Goal: Information Seeking & Learning: Find specific fact

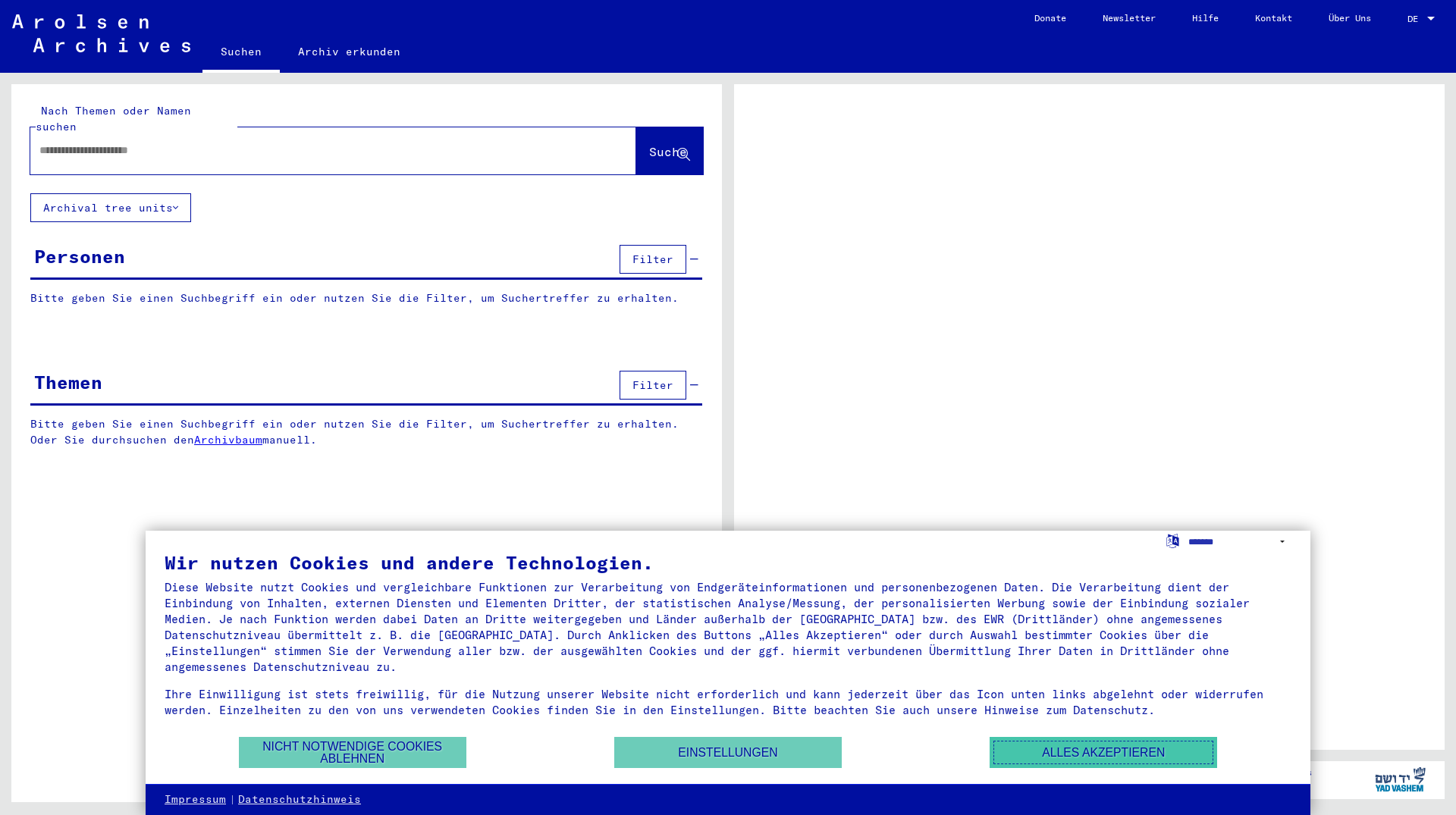
click at [1172, 755] on button "Alles akzeptieren" at bounding box center [1103, 752] width 228 height 31
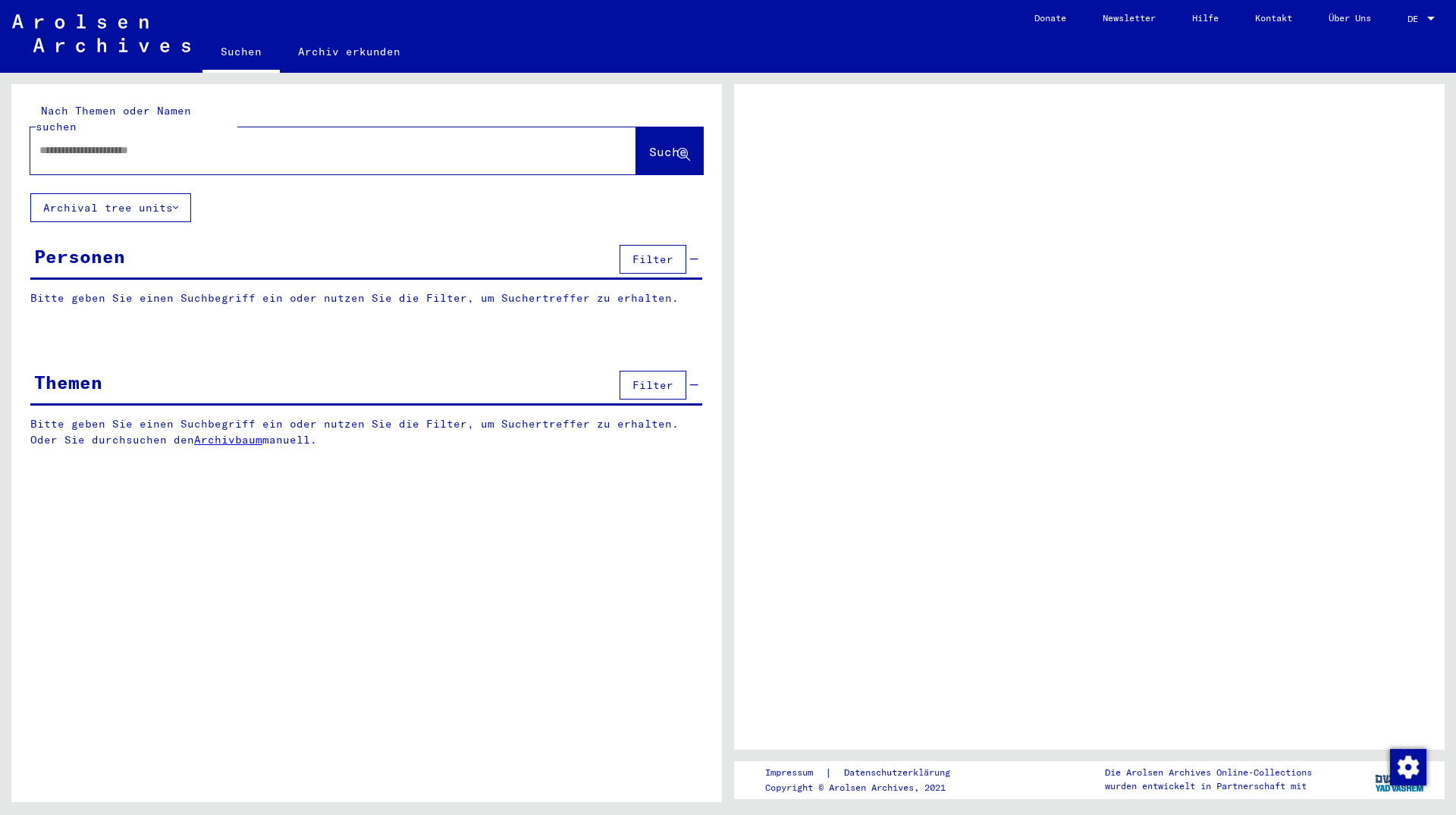
click at [130, 143] on input "text" at bounding box center [319, 151] width 560 height 16
type input "*"
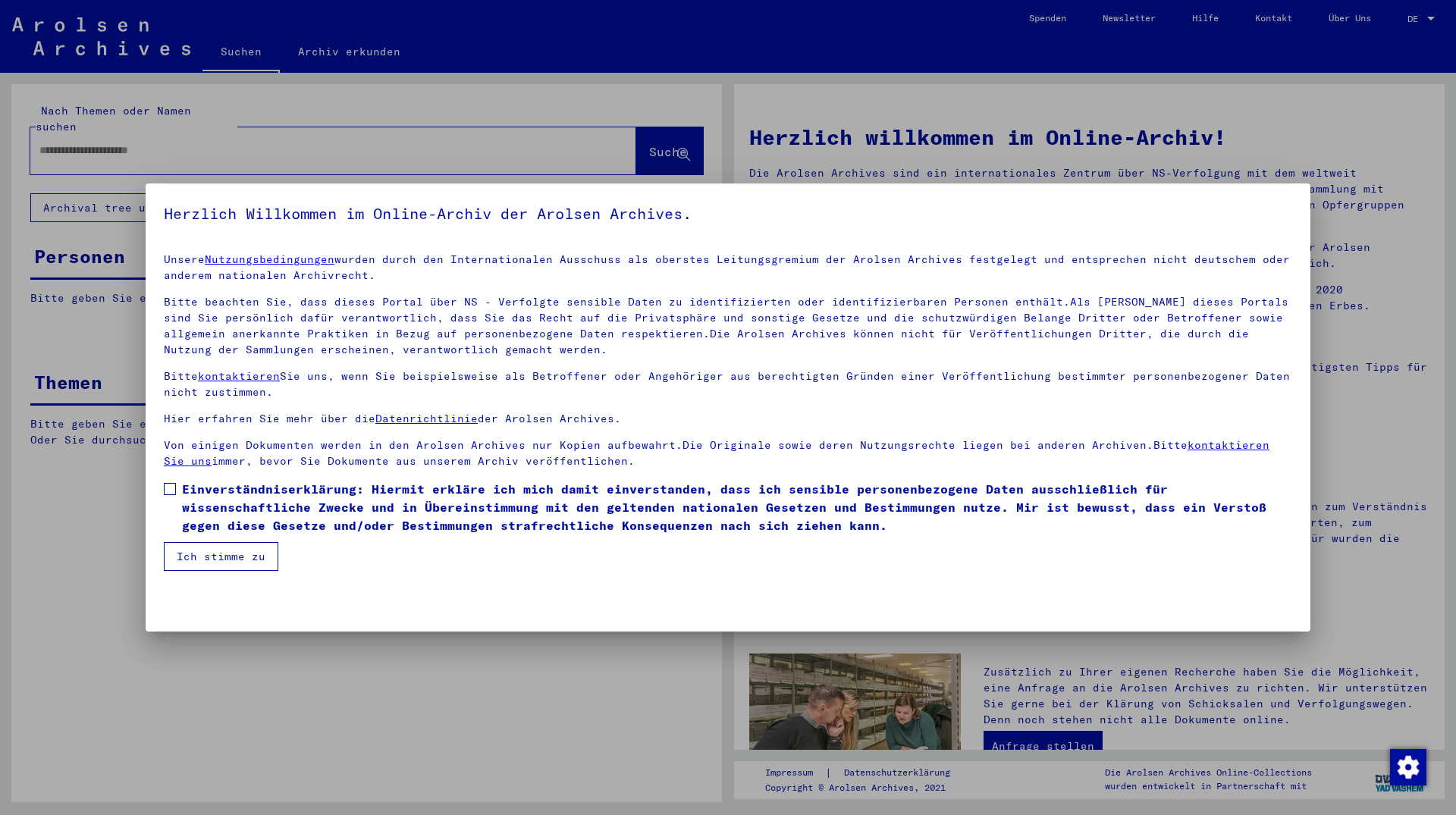
click at [243, 544] on button "Ich stimme zu" at bounding box center [221, 557] width 114 height 29
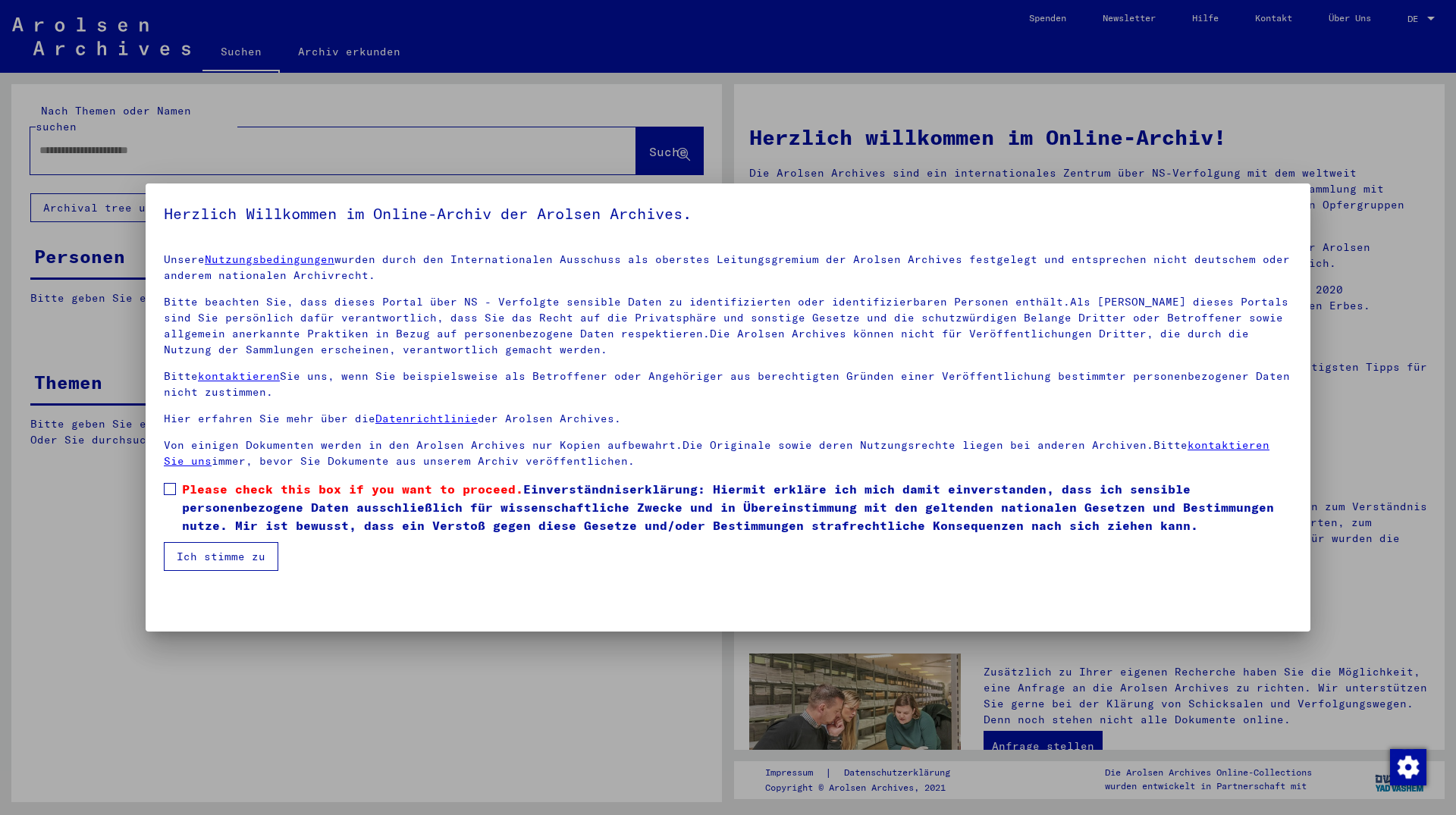
click at [174, 483] on label "Please check this box if you want to proceed. Einverständniserklärung: Hiermit …" at bounding box center [727, 507] width 1128 height 55
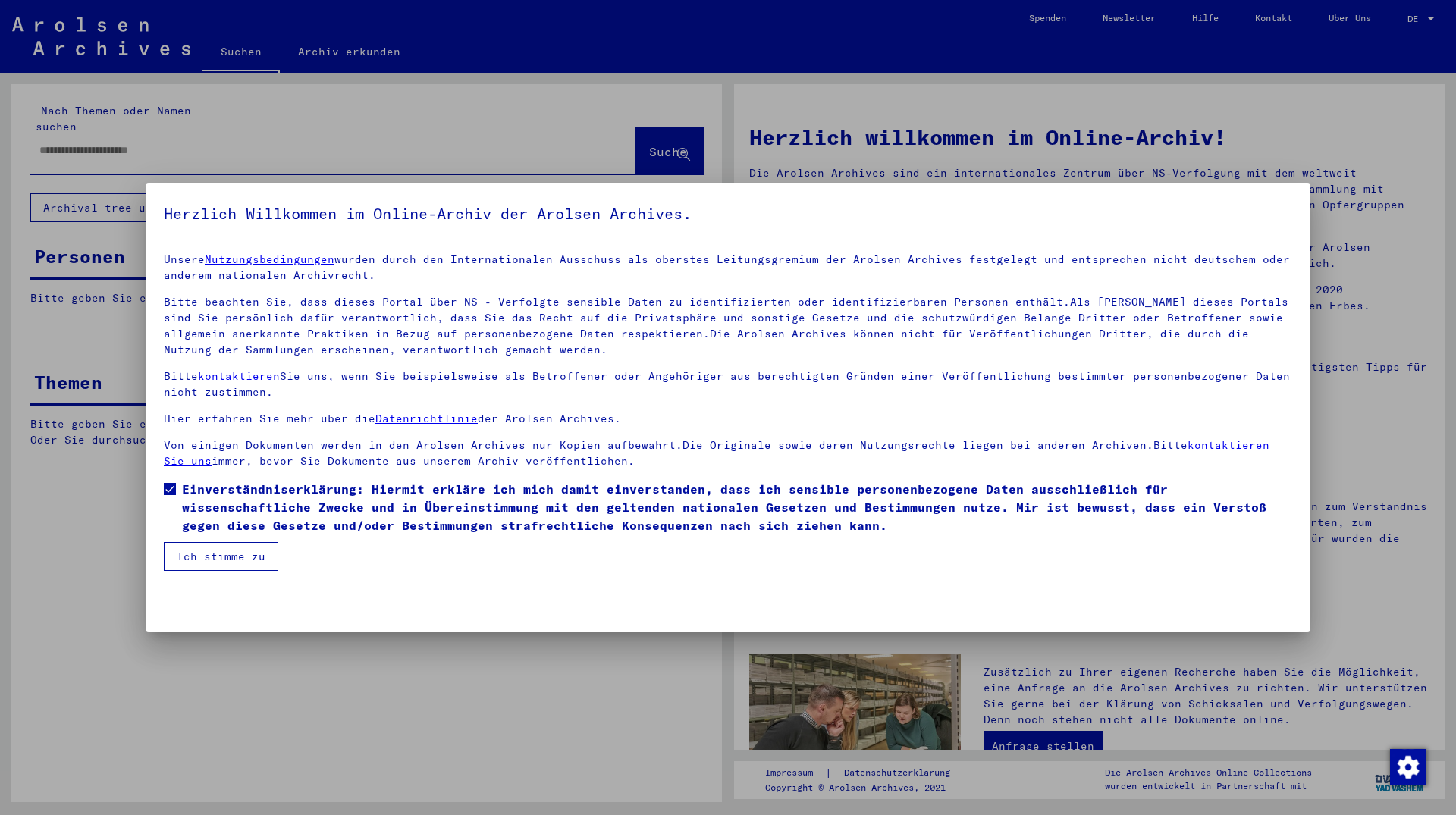
click at [219, 550] on button "Ich stimme zu" at bounding box center [221, 557] width 114 height 29
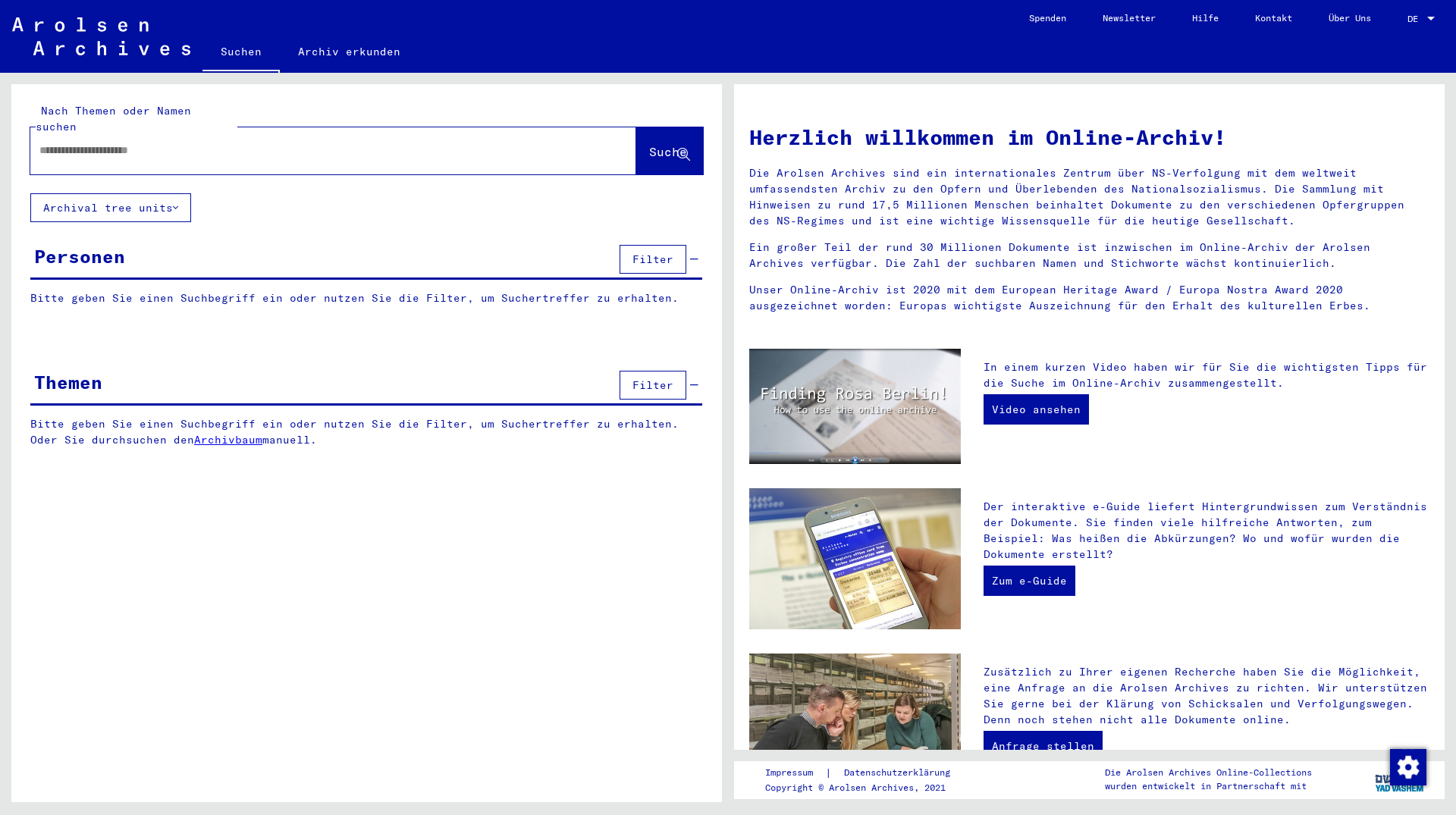
click at [191, 151] on div at bounding box center [310, 150] width 560 height 34
click at [192, 143] on input "text" at bounding box center [314, 151] width 551 height 16
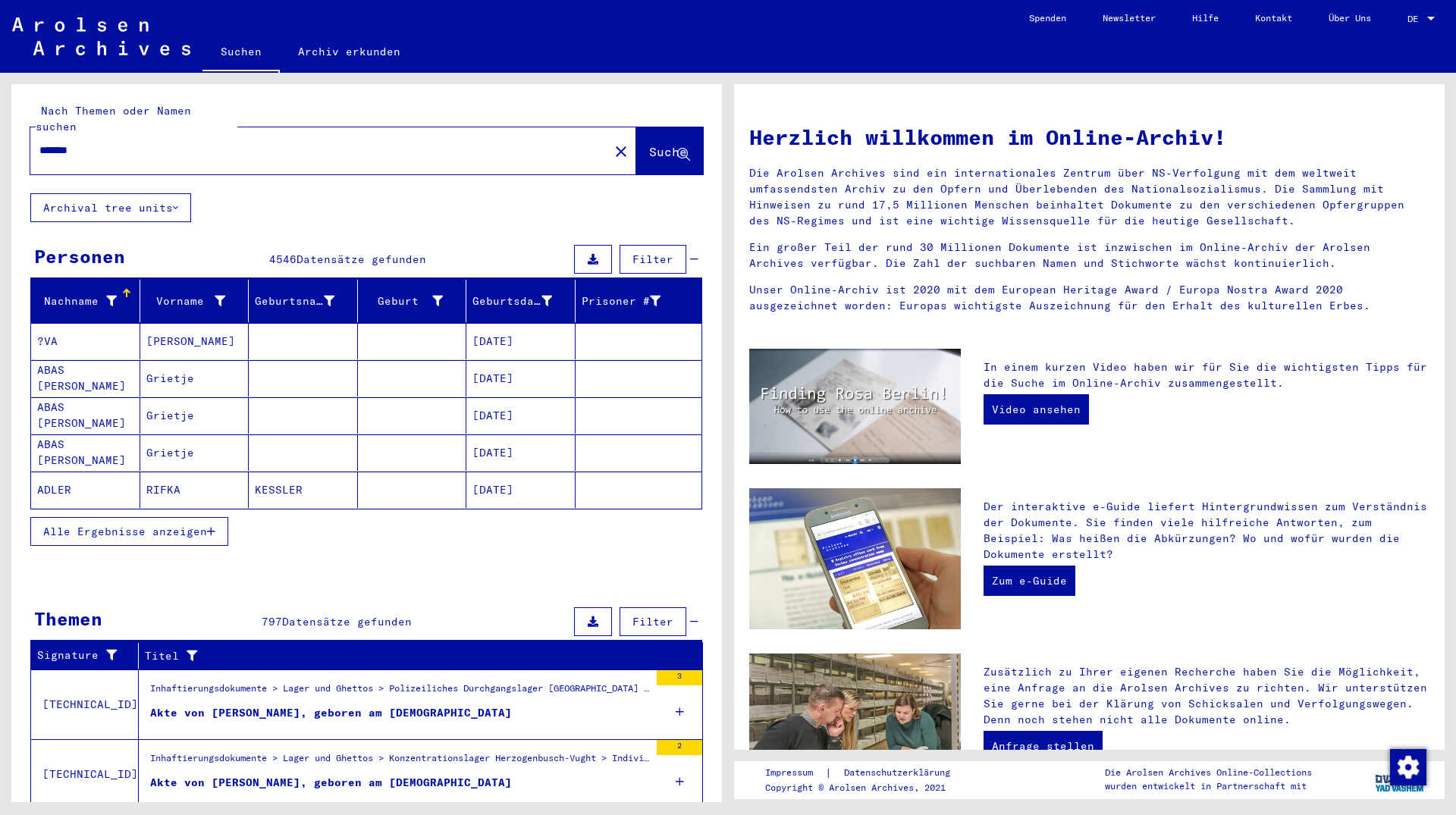
click at [142, 525] on span "Alle Ergebnisse anzeigen" at bounding box center [124, 531] width 163 height 13
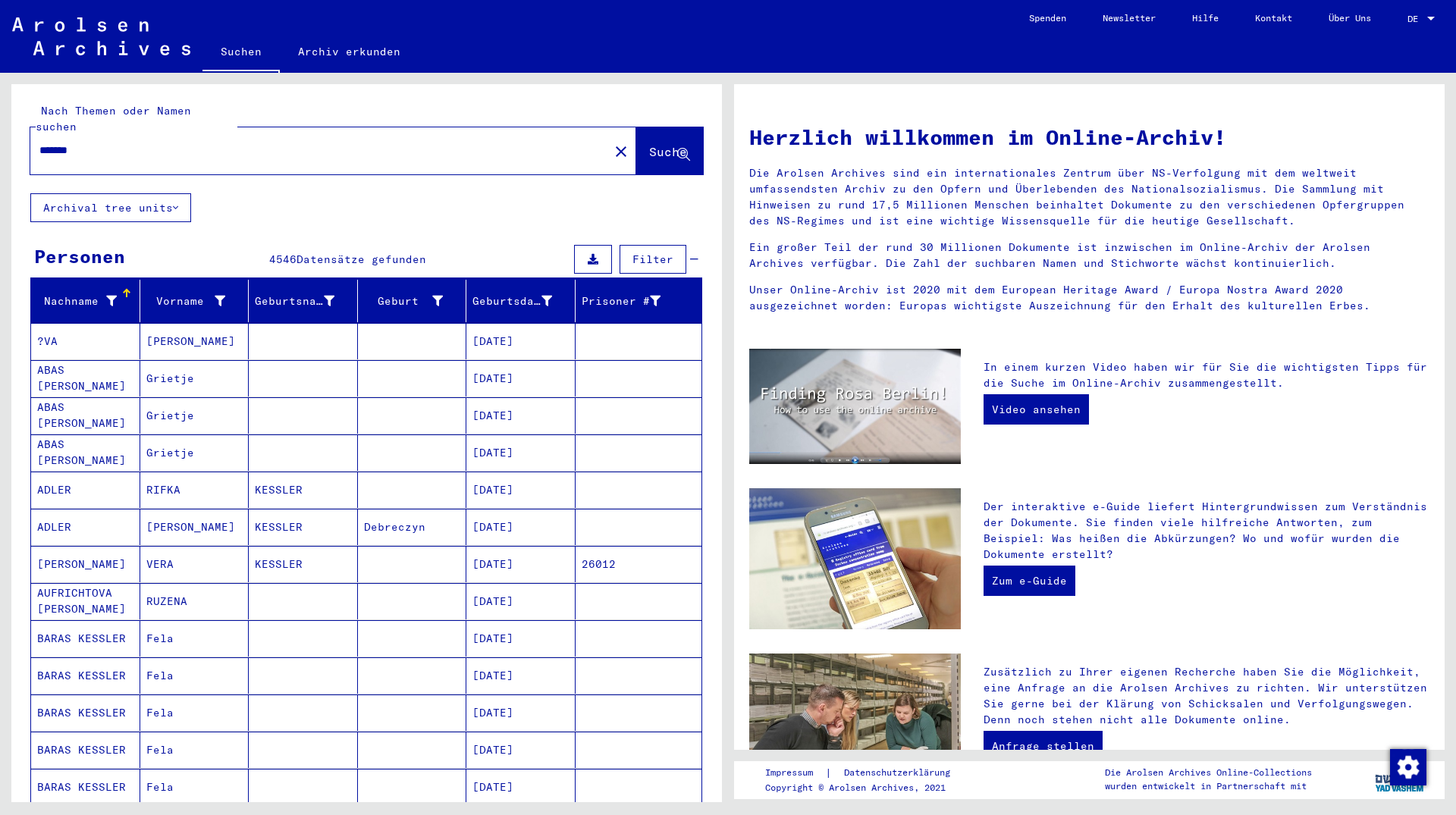
click at [158, 143] on input "*******" at bounding box center [314, 151] width 551 height 16
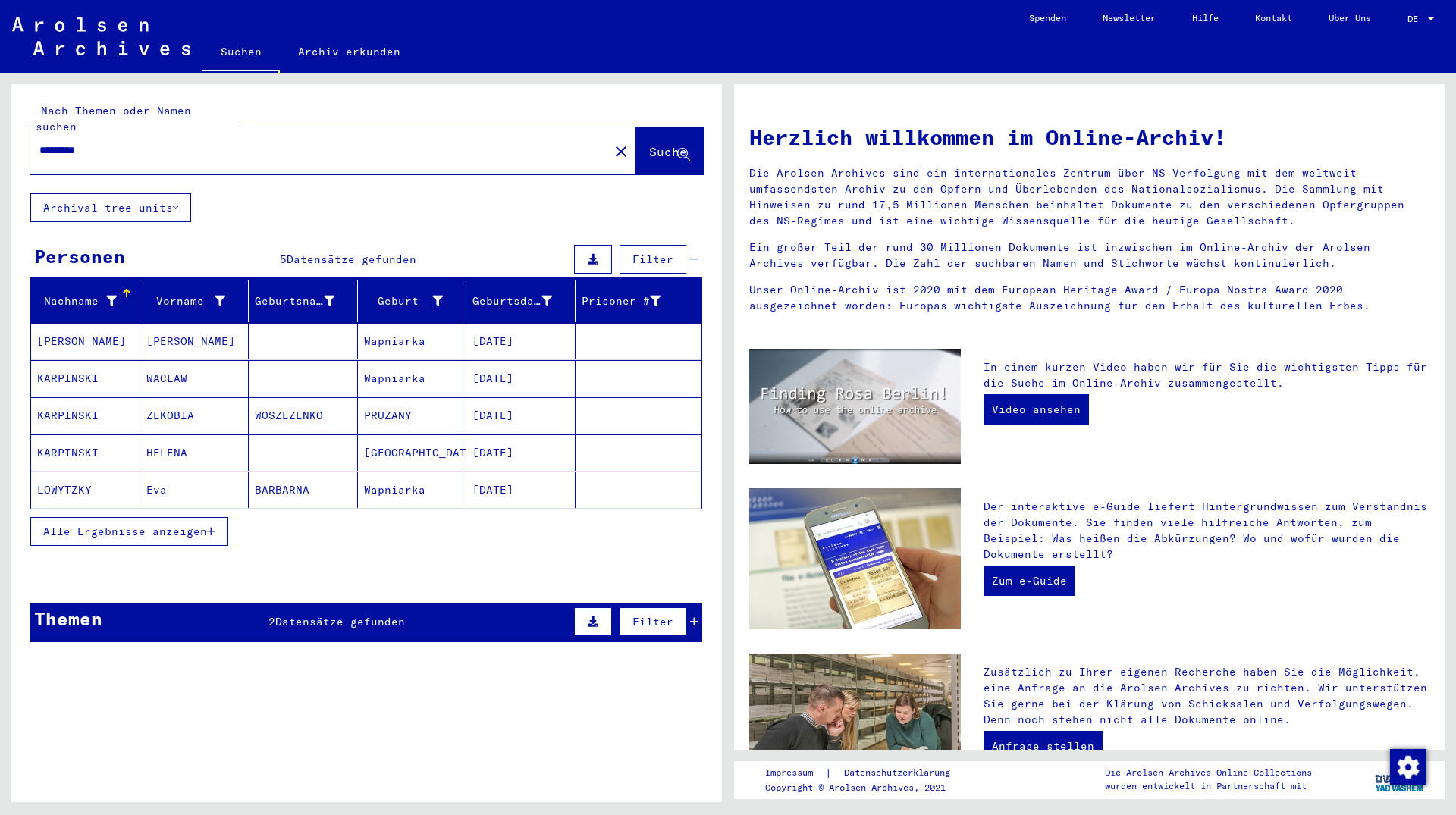
click at [139, 525] on span "Alle Ergebnisse anzeigen" at bounding box center [124, 531] width 163 height 13
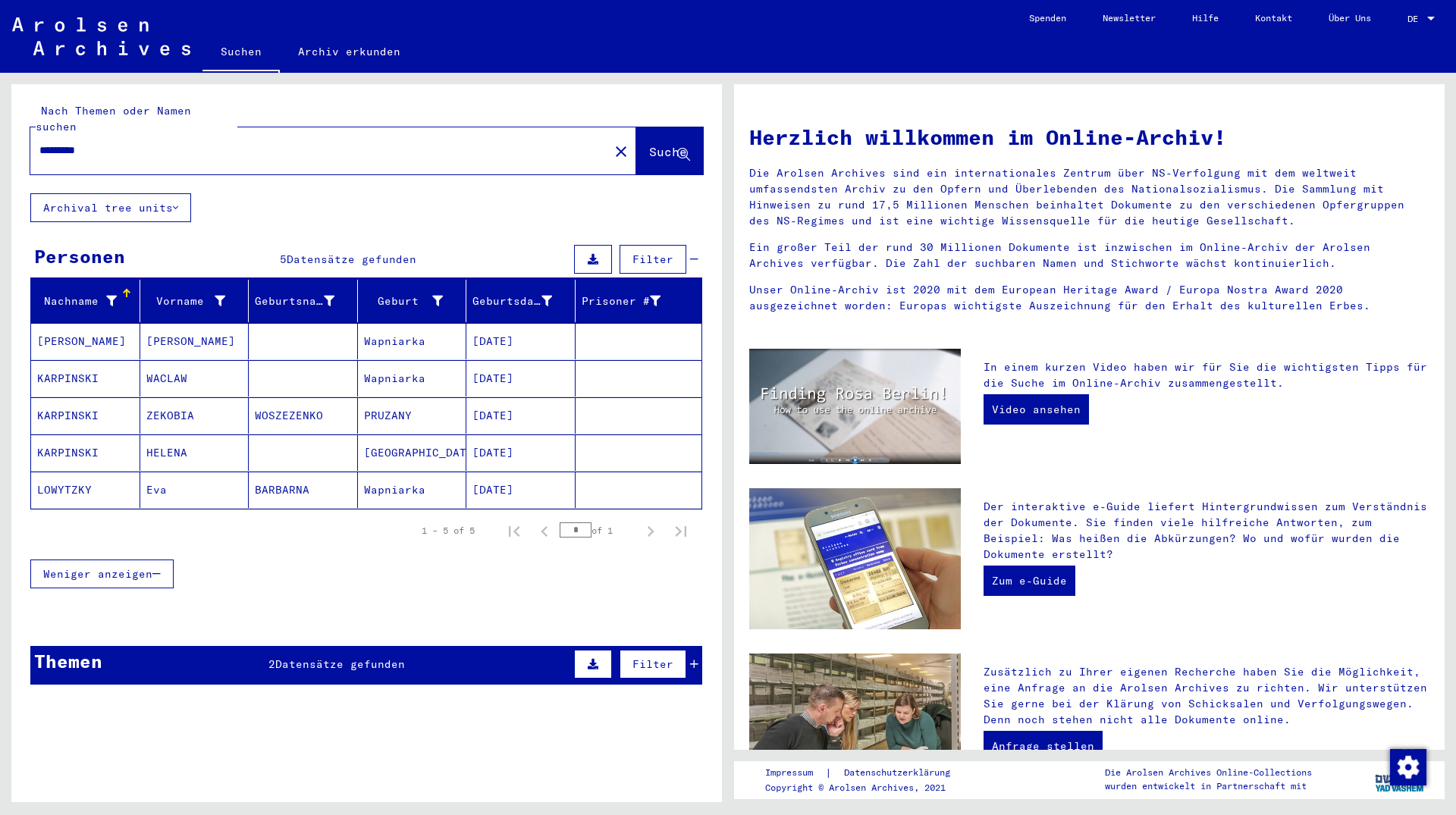
click at [159, 143] on input "*********" at bounding box center [314, 151] width 551 height 16
type input "******"
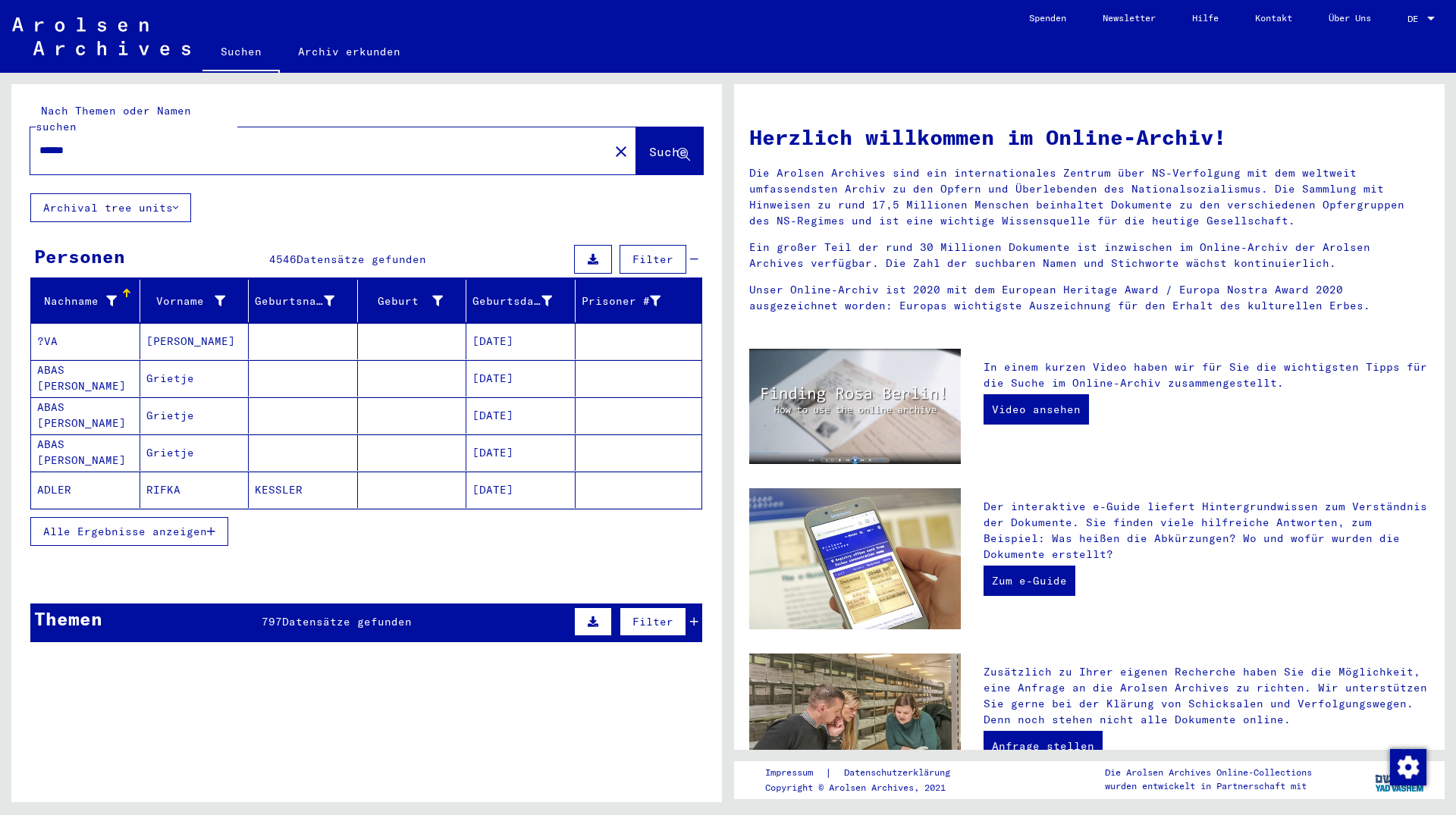
click at [141, 525] on span "Alle Ergebnisse anzeigen" at bounding box center [124, 531] width 163 height 13
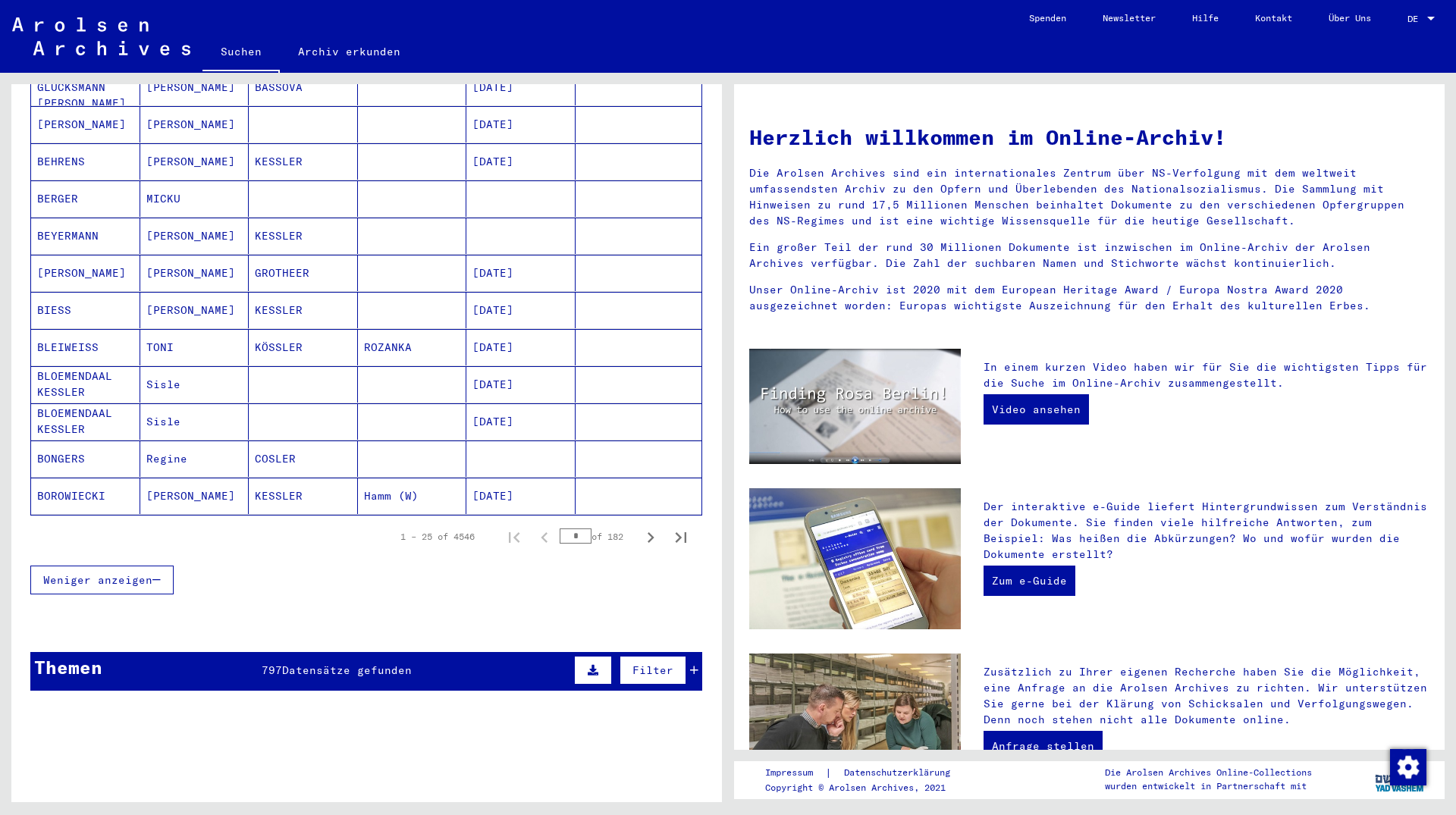
scroll to position [1020, 0]
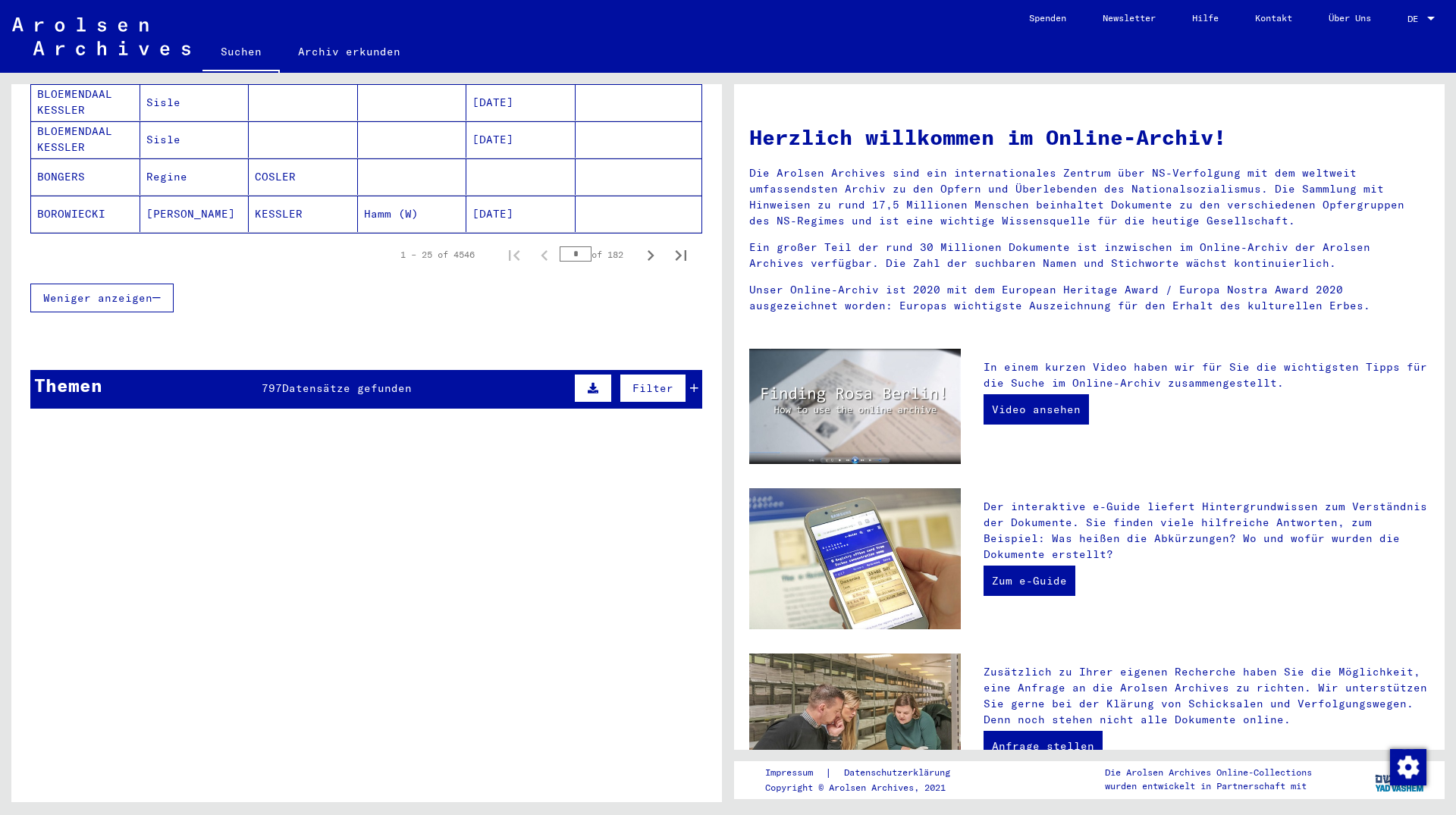
click at [153, 378] on div "Themen 797 Datensätze gefunden Filter" at bounding box center [366, 389] width 672 height 38
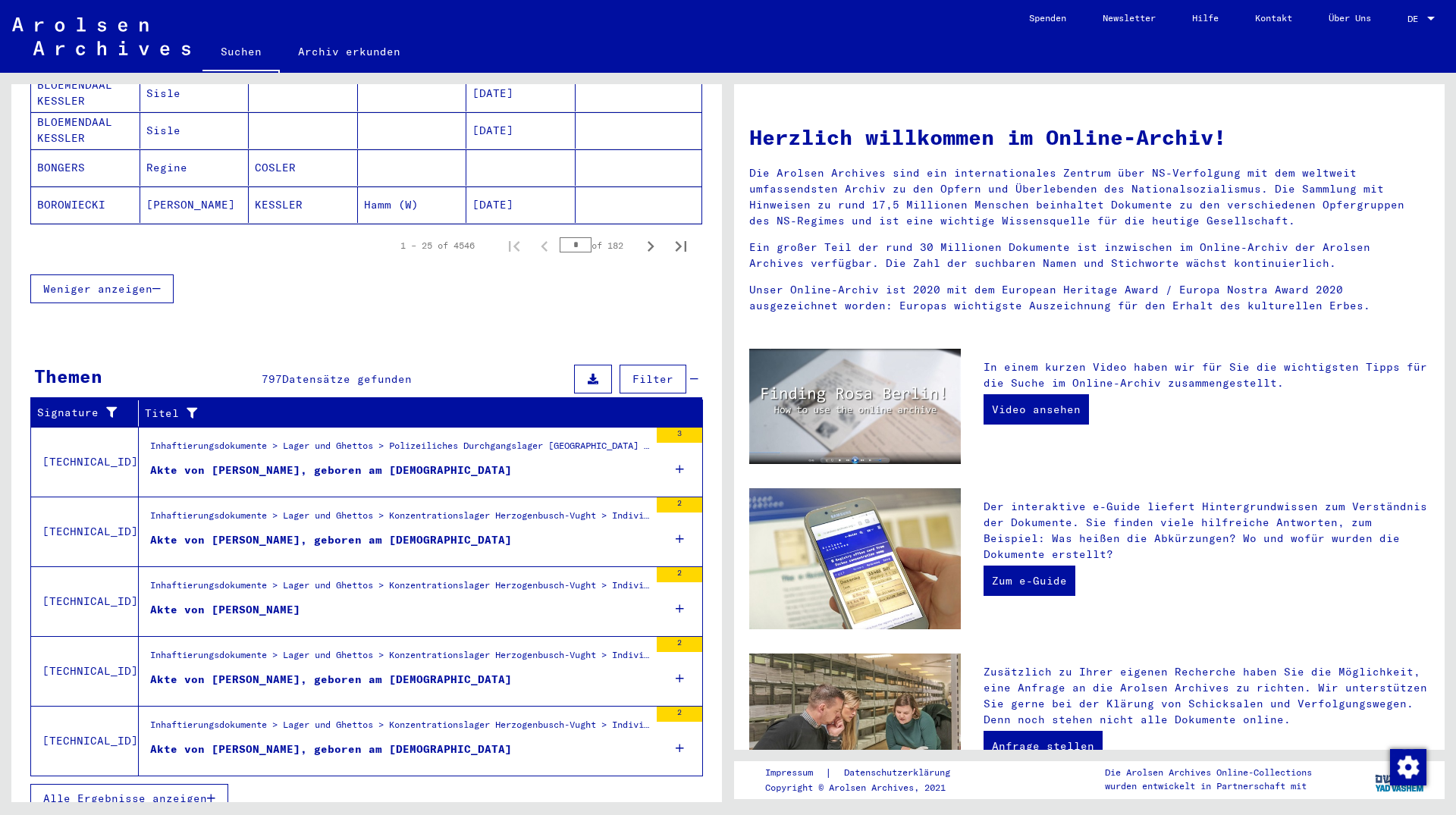
scroll to position [1031, 0]
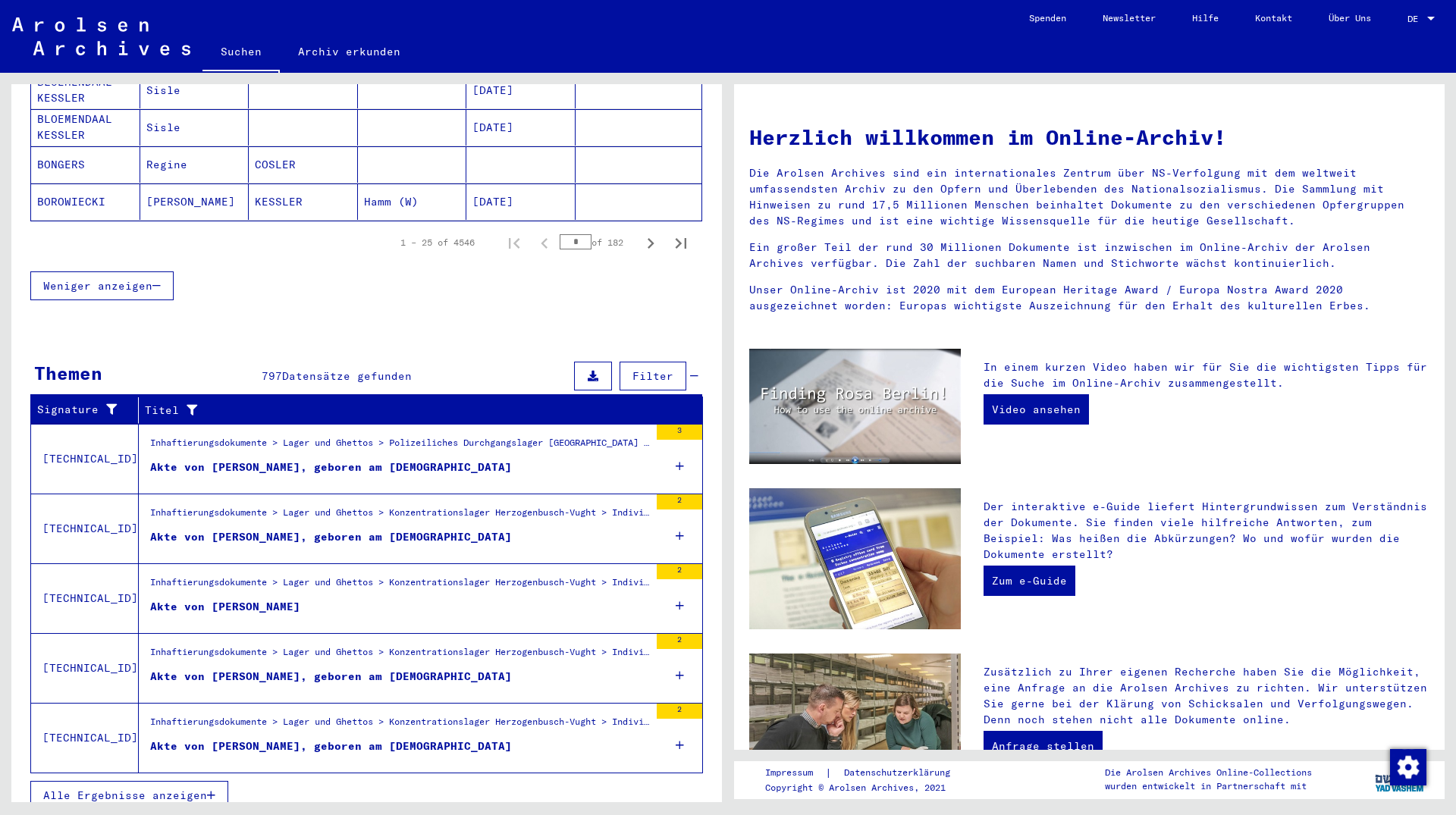
click at [140, 789] on span "Alle Ergebnisse anzeigen" at bounding box center [124, 795] width 163 height 13
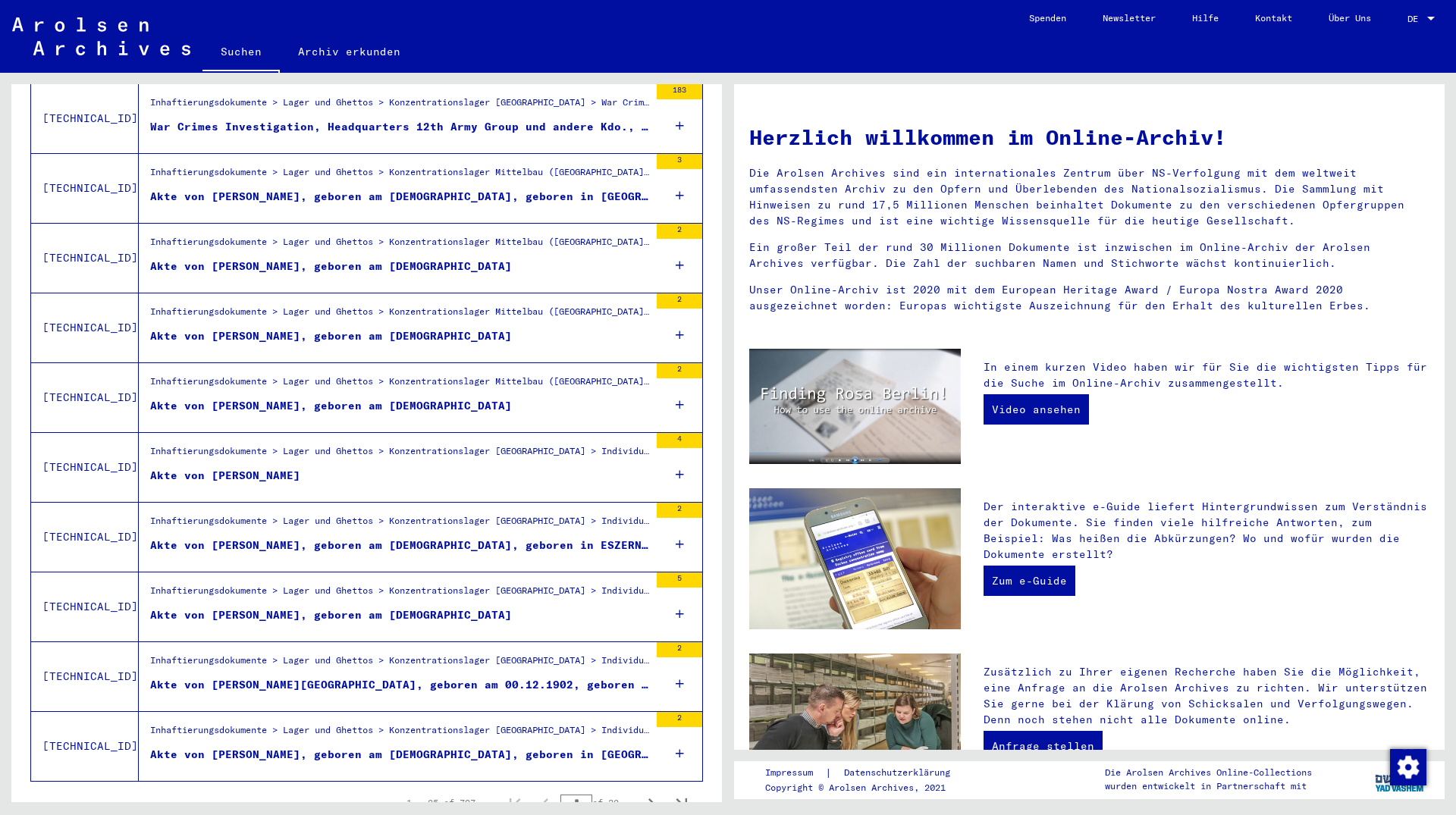
scroll to position [1410, 0]
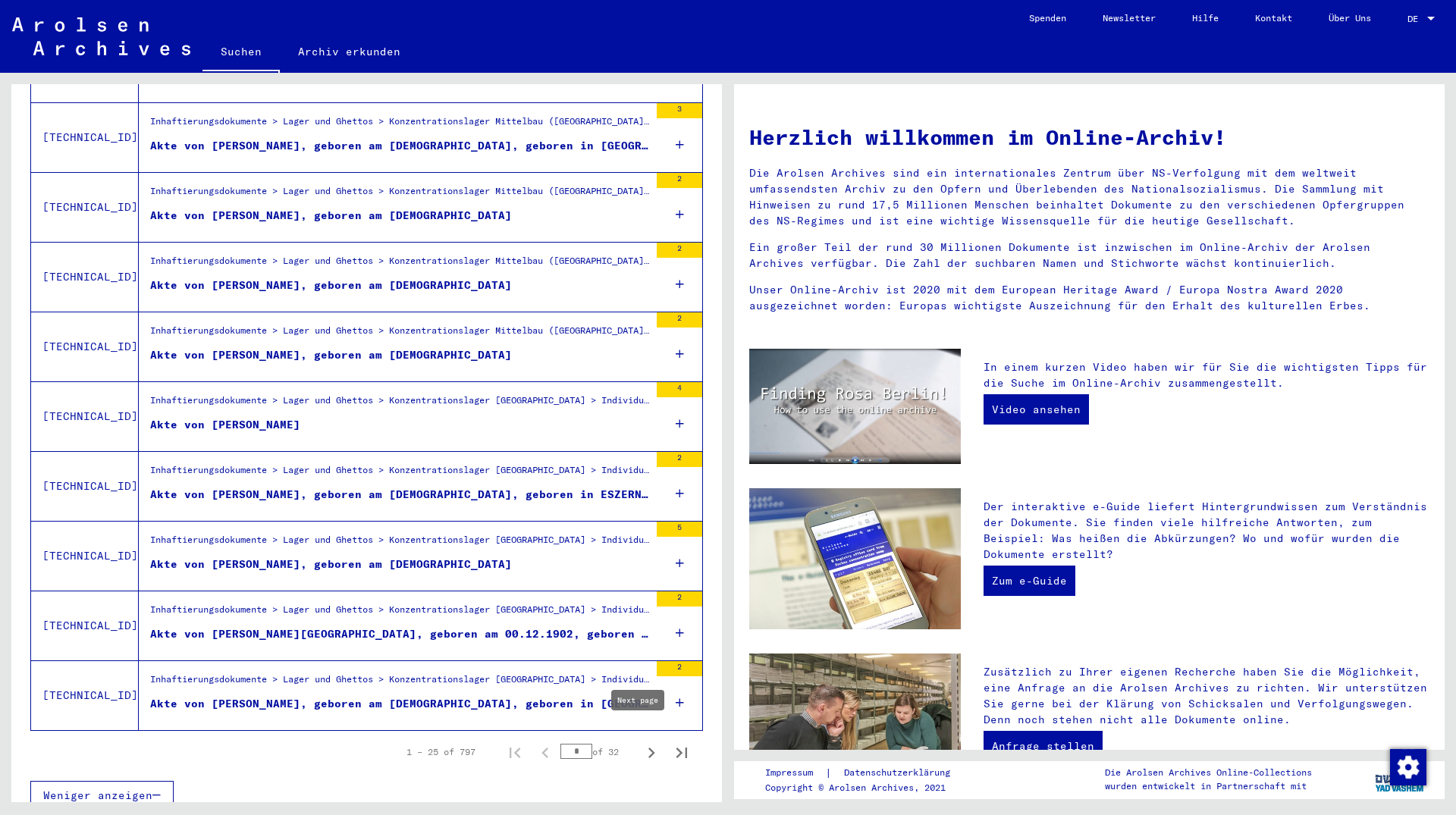
click at [649, 748] on icon "Next page" at bounding box center [652, 753] width 7 height 11
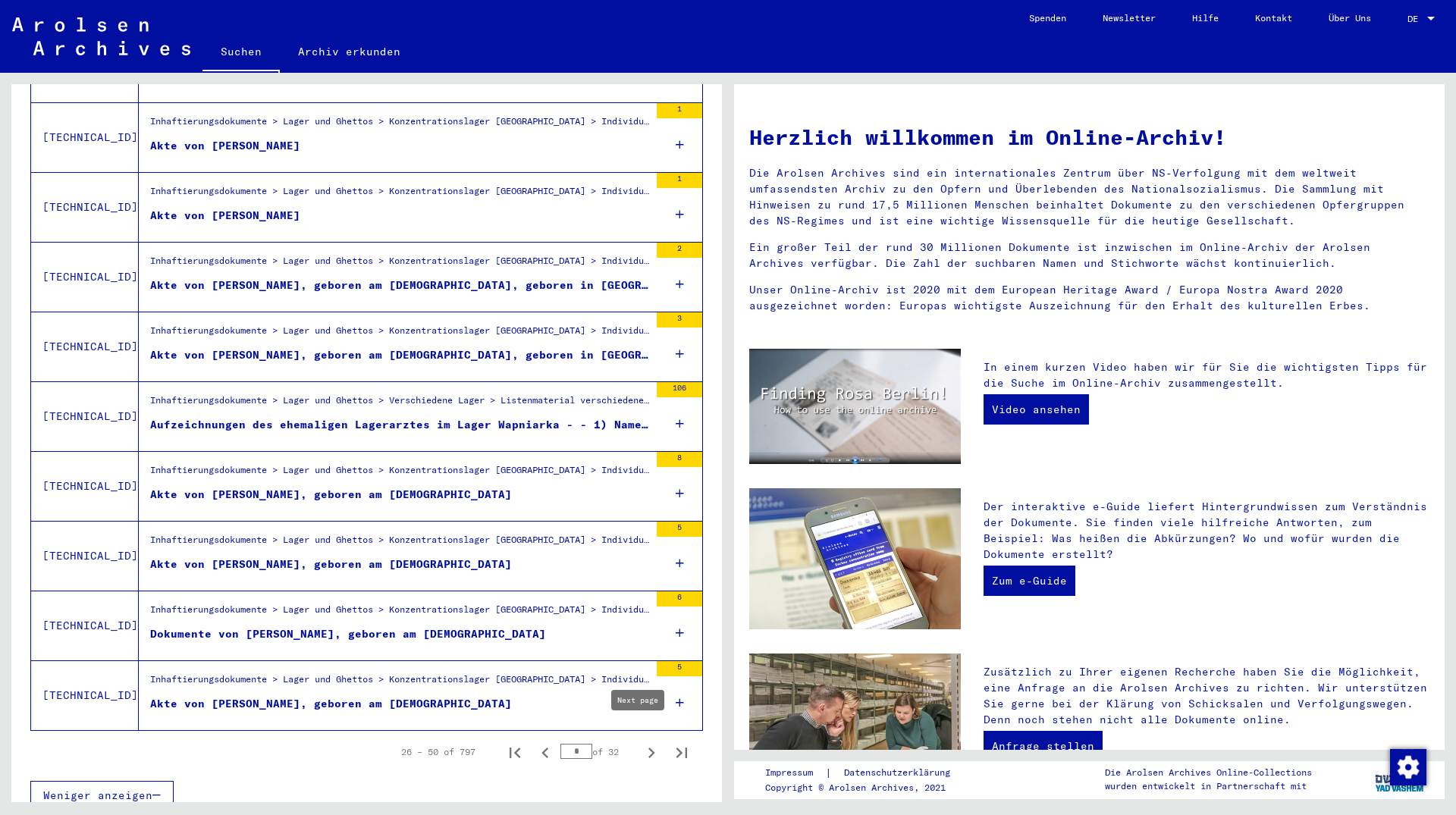
click at [640, 743] on icon "Next page" at bounding box center [651, 753] width 21 height 21
type input "*"
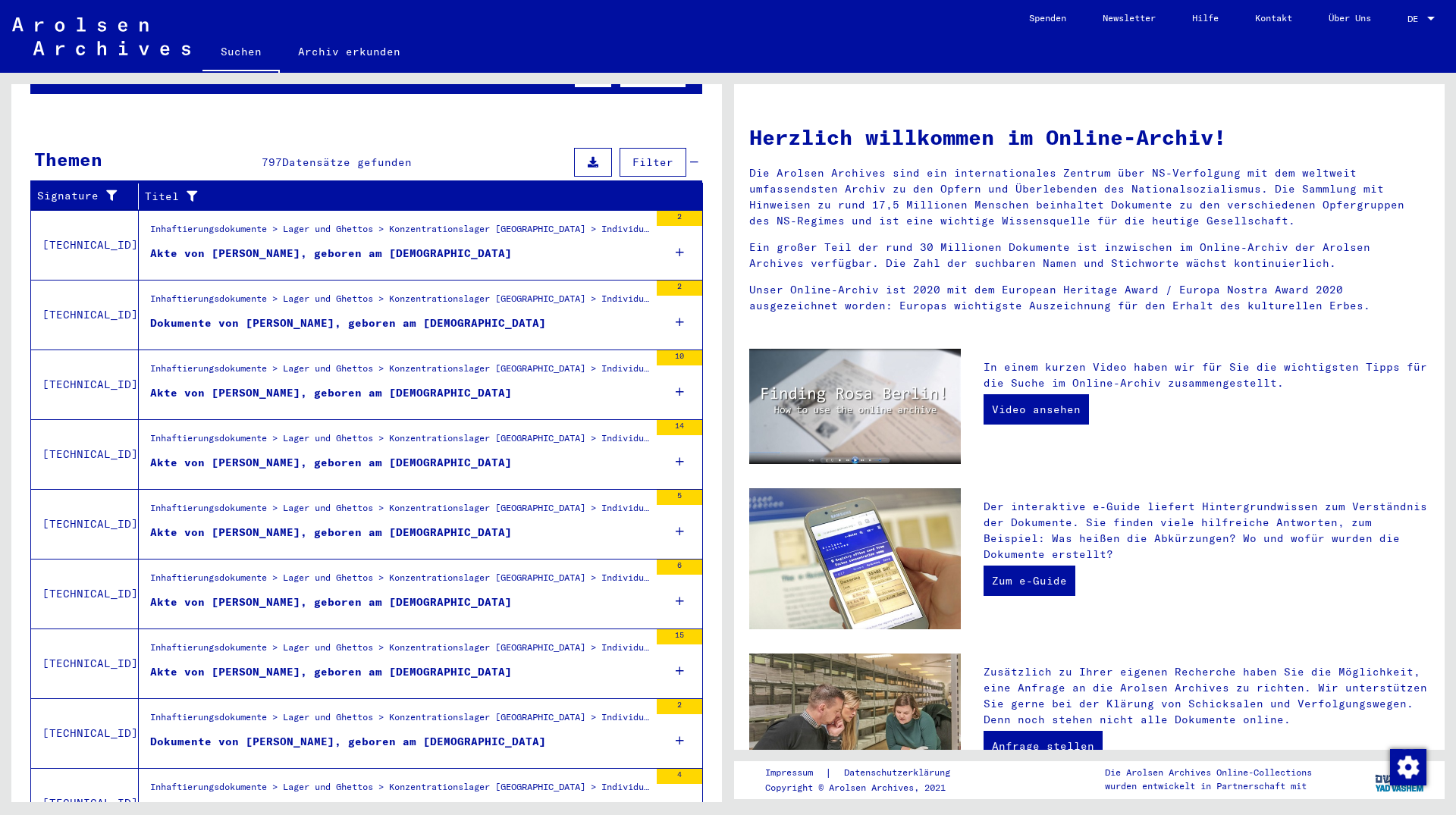
scroll to position [181, 0]
